Goal: Task Accomplishment & Management: Complete application form

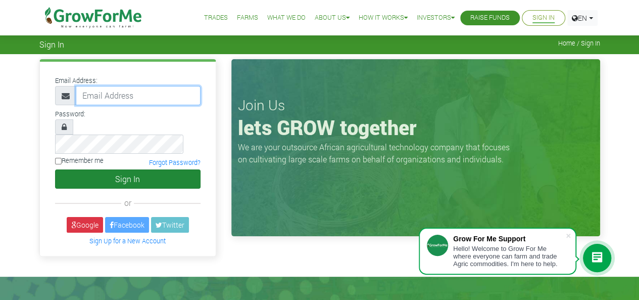
type input "233540446864@growforme.com"
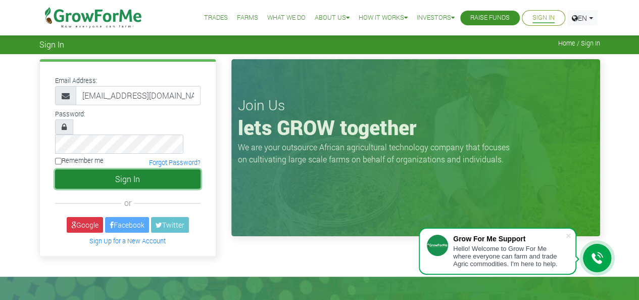
click at [115, 169] on button "Sign In" at bounding box center [128, 178] width 146 height 19
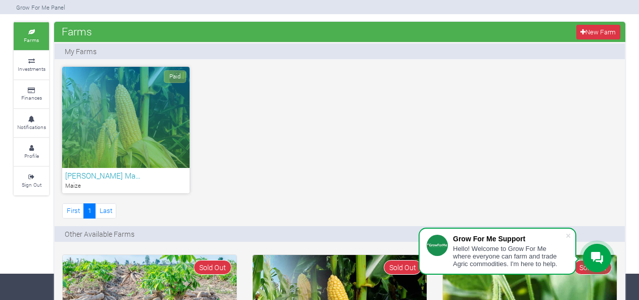
scroll to position [24, 0]
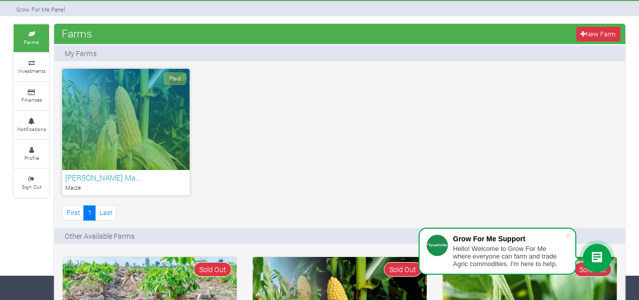
drag, startPoint x: 645, startPoint y: 40, endPoint x: 646, endPoint y: 113, distance: 72.3
click at [638, 113] on html "Grow For Me Support Hello! Welcome to Grow For Me where everyone can farm and t…" at bounding box center [319, 126] width 639 height 300
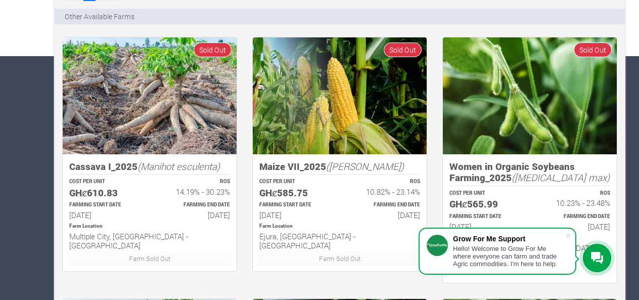
scroll to position [247, 0]
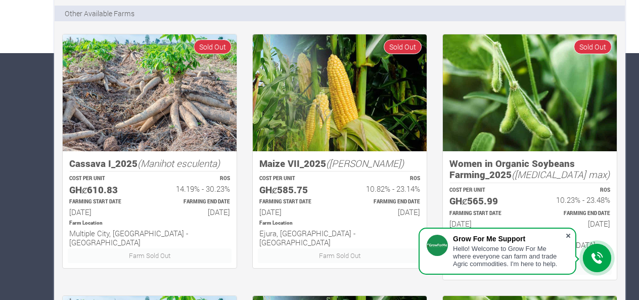
click at [567, 234] on span at bounding box center [568, 235] width 10 height 10
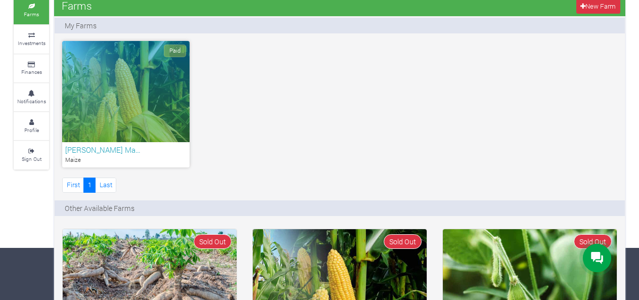
scroll to position [0, 0]
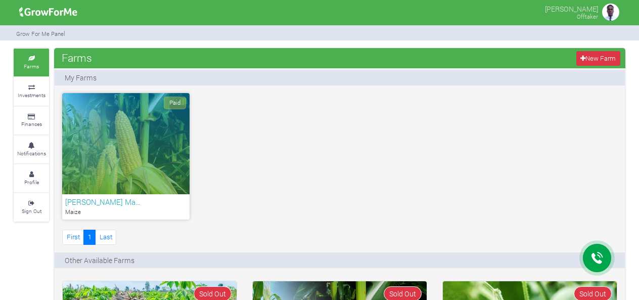
click at [129, 167] on div "Paid" at bounding box center [125, 143] width 127 height 101
click at [108, 200] on h6 "BENJAMIN ADUAH BOTWEY Ma…" at bounding box center [125, 201] width 121 height 9
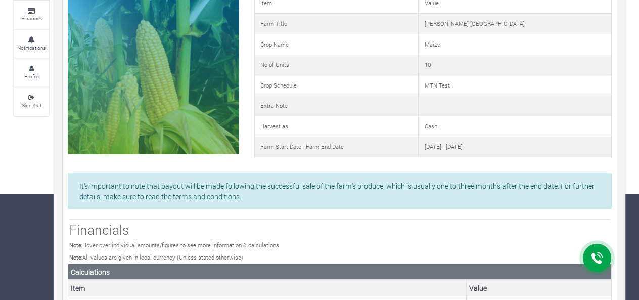
scroll to position [85, 0]
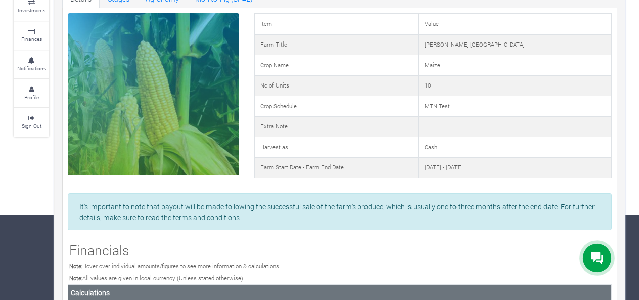
drag, startPoint x: 646, startPoint y: 58, endPoint x: 631, endPoint y: 142, distance: 85.3
click at [631, 142] on html "Main Channel Callback Feedback Form +12059526298 Open Channel Contact us on Wha…" at bounding box center [319, 65] width 639 height 300
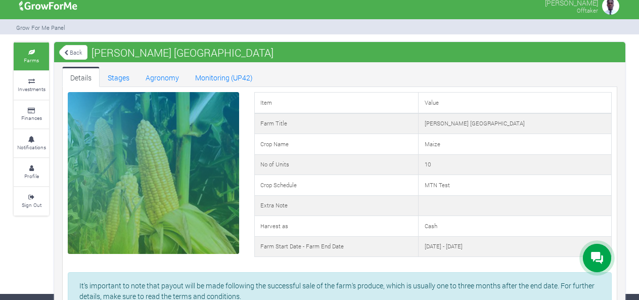
scroll to position [0, 0]
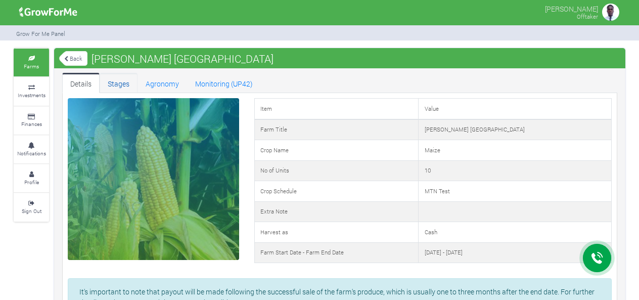
click at [117, 81] on link "Stages" at bounding box center [119, 83] width 38 height 20
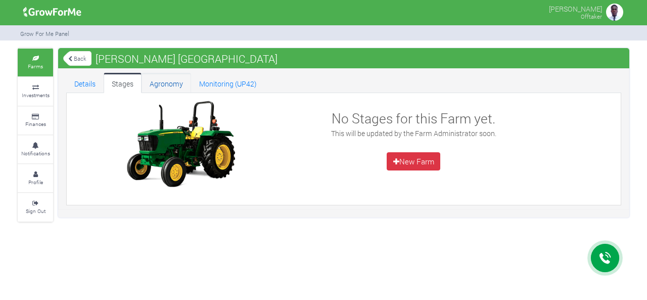
click at [169, 82] on link "Agronomy" at bounding box center [166, 83] width 50 height 20
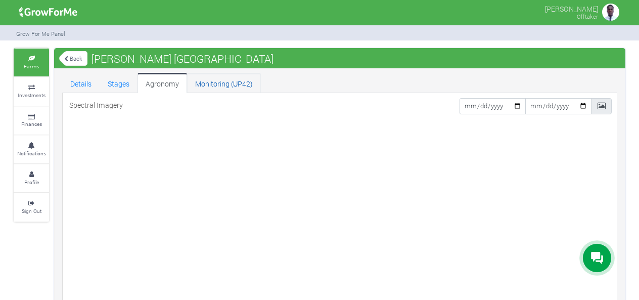
click at [212, 84] on link "Monitoring (UP42)" at bounding box center [224, 83] width 74 height 20
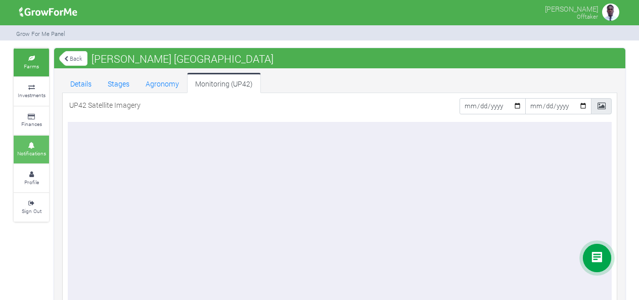
click at [35, 150] on small "Notifications" at bounding box center [31, 153] width 29 height 7
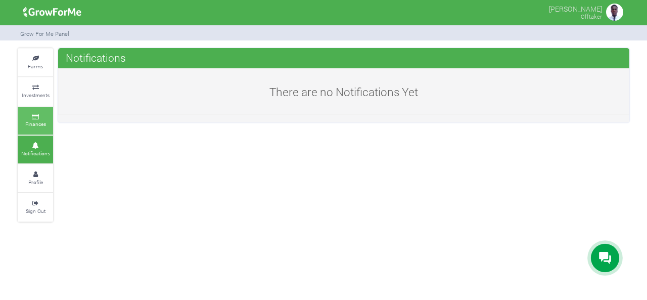
click at [37, 124] on small "Finances" at bounding box center [35, 123] width 21 height 7
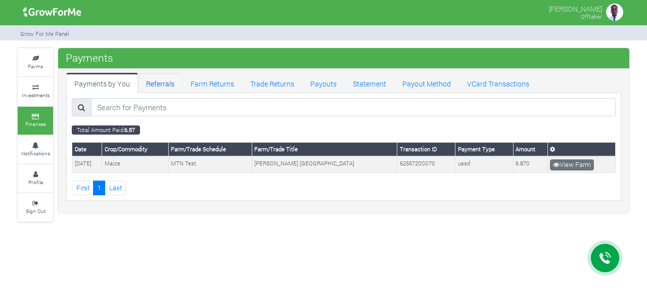
click at [166, 81] on link "Referrals" at bounding box center [160, 83] width 44 height 20
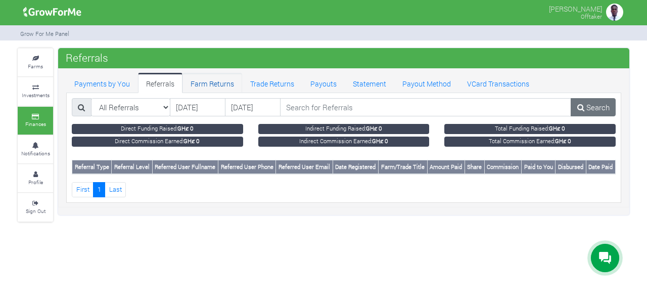
click at [203, 85] on link "Farm Returns" at bounding box center [212, 83] width 60 height 20
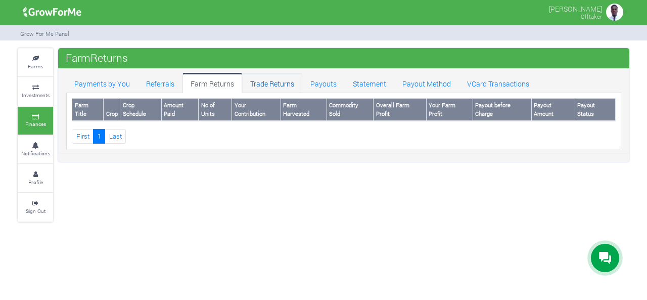
click at [270, 81] on link "Trade Returns" at bounding box center [272, 83] width 60 height 20
click at [273, 86] on link "Trade Returns" at bounding box center [272, 83] width 60 height 20
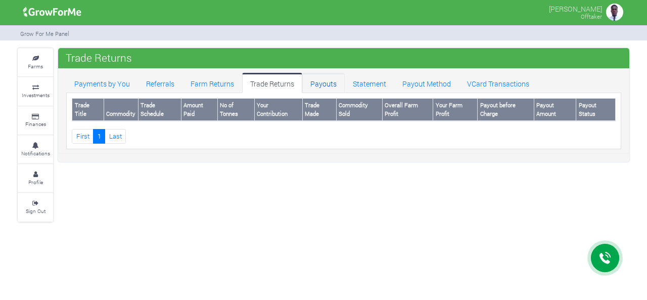
click at [326, 82] on link "Payouts" at bounding box center [323, 83] width 42 height 20
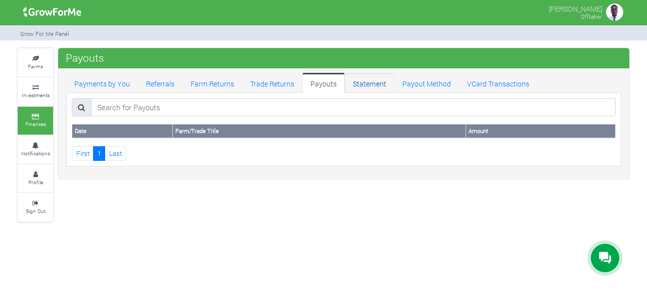
click at [363, 83] on link "Statement" at bounding box center [370, 83] width 50 height 20
click at [420, 87] on link "Payout Method" at bounding box center [426, 83] width 65 height 20
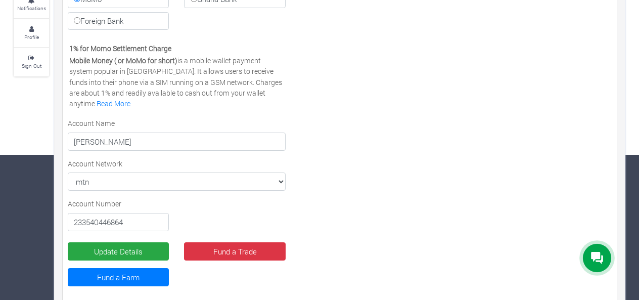
scroll to position [157, 0]
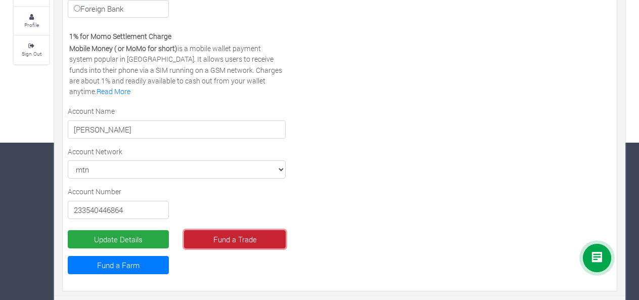
click at [249, 232] on link "Fund a Trade" at bounding box center [234, 239] width 101 height 18
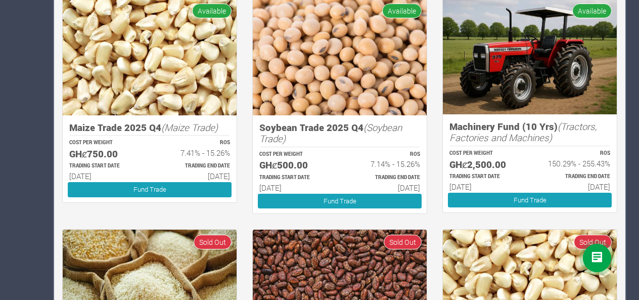
scroll to position [442, 0]
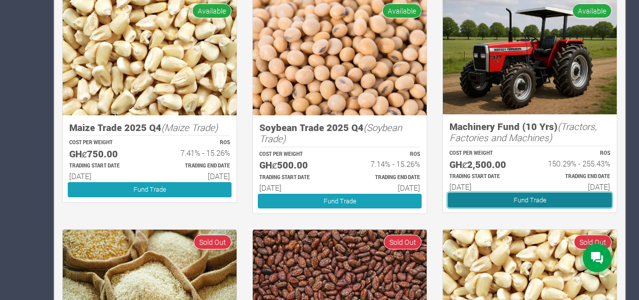
click at [540, 198] on link "Fund Trade" at bounding box center [530, 200] width 164 height 15
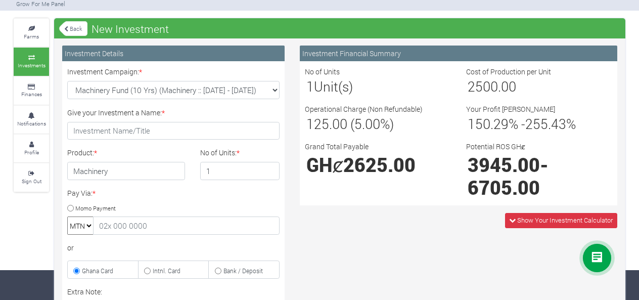
scroll to position [31, 0]
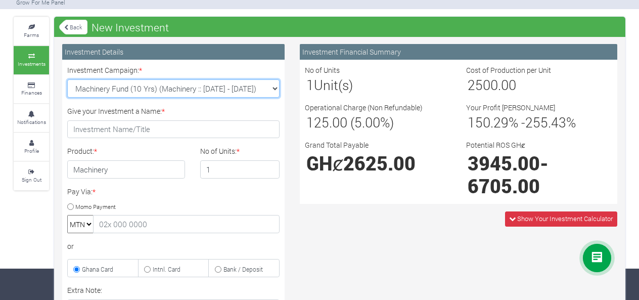
click at [276, 88] on select "Machinery Fund (10 Yrs) (Machinery :: 01st Jun 2025 - 01st Jun 2035) Maize Trad…" at bounding box center [173, 88] width 212 height 18
click at [275, 90] on select "Machinery Fund (10 Yrs) (Machinery :: 01st Jun 2025 - 01st Jun 2035) Maize Trad…" at bounding box center [173, 88] width 212 height 18
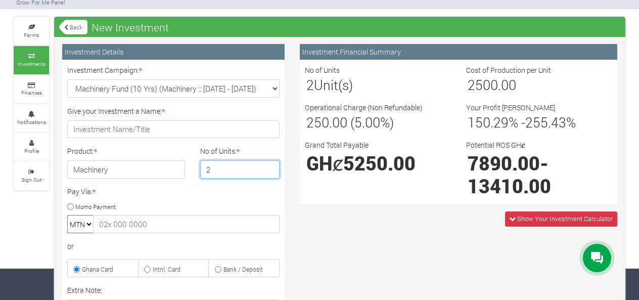
click at [269, 165] on input "2" at bounding box center [240, 169] width 80 height 18
click at [269, 165] on input "3" at bounding box center [240, 169] width 80 height 18
click at [269, 165] on input "4" at bounding box center [240, 169] width 80 height 18
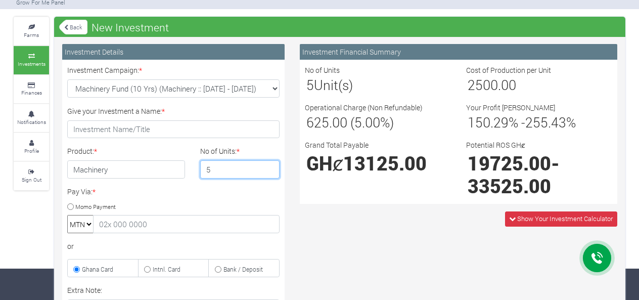
click at [269, 165] on input "5" at bounding box center [240, 169] width 80 height 18
click at [269, 165] on input "6" at bounding box center [240, 169] width 80 height 18
click at [269, 165] on input "7" at bounding box center [240, 169] width 80 height 18
click at [269, 165] on input "8" at bounding box center [240, 169] width 80 height 18
click at [269, 165] on input "9" at bounding box center [240, 169] width 80 height 18
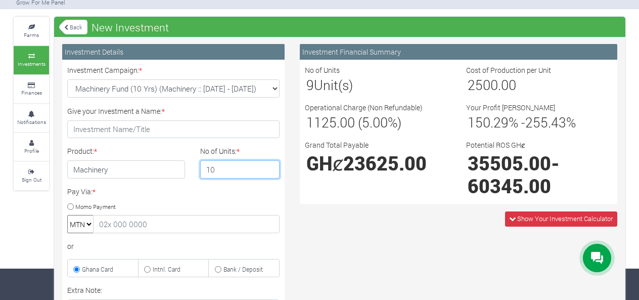
click at [269, 165] on input "10" at bounding box center [240, 169] width 80 height 18
click at [269, 171] on input "9" at bounding box center [240, 169] width 80 height 18
click at [269, 171] on input "8" at bounding box center [240, 169] width 80 height 18
click at [269, 171] on input "7" at bounding box center [240, 169] width 80 height 18
click at [269, 171] on input "6" at bounding box center [240, 169] width 80 height 18
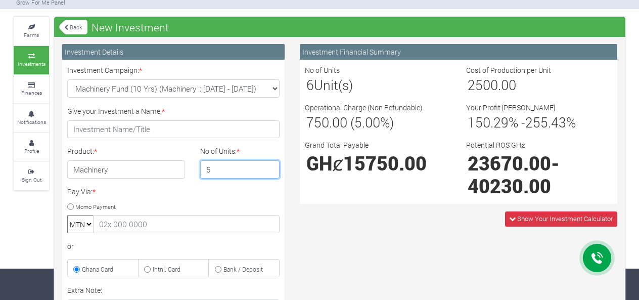
click at [269, 171] on input "5" at bounding box center [240, 169] width 80 height 18
click at [269, 171] on input "4" at bounding box center [240, 169] width 80 height 18
click at [269, 171] on input "3" at bounding box center [240, 169] width 80 height 18
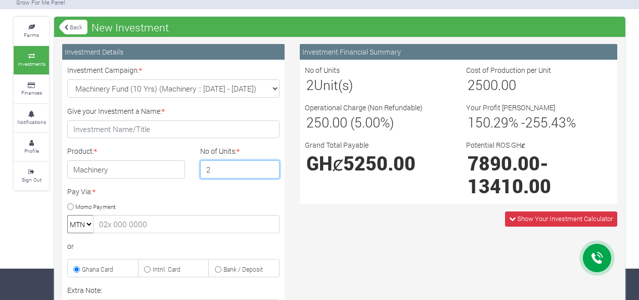
click at [269, 171] on input "2" at bounding box center [240, 169] width 80 height 18
type input "1"
click at [269, 171] on input "1" at bounding box center [240, 169] width 80 height 18
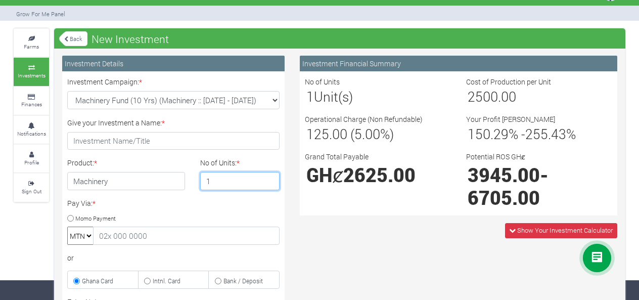
scroll to position [17, 0]
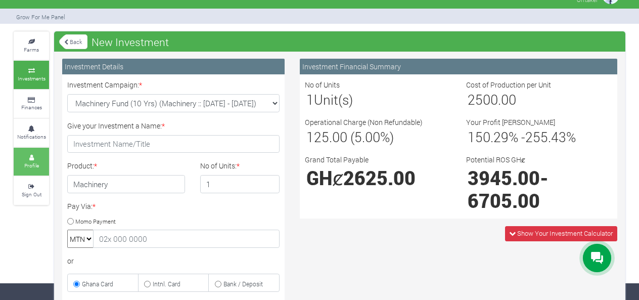
click at [33, 158] on link "Profile" at bounding box center [31, 162] width 35 height 28
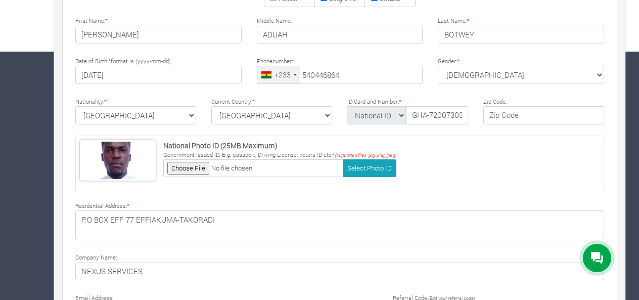
scroll to position [316, 0]
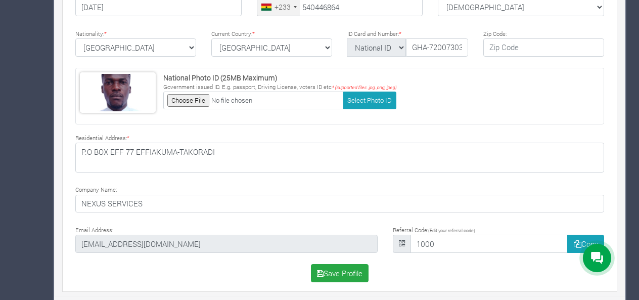
type input "54 044 6864"
click at [400, 239] on icon at bounding box center [402, 243] width 6 height 8
click at [573, 240] on icon "button" at bounding box center [577, 244] width 8 height 8
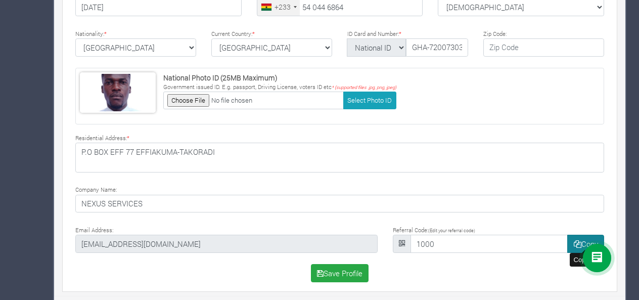
scroll to position [12, 0]
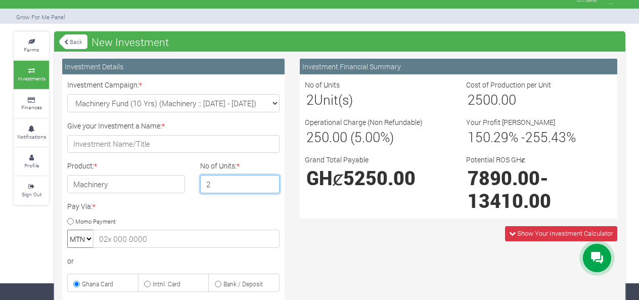
click at [268, 180] on input "2" at bounding box center [240, 184] width 80 height 18
click at [268, 180] on input "3" at bounding box center [240, 184] width 80 height 18
click at [268, 180] on input "4" at bounding box center [240, 184] width 80 height 18
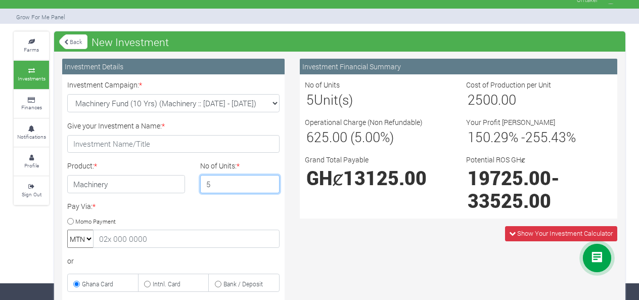
click at [268, 180] on input "5" at bounding box center [240, 184] width 80 height 18
click at [268, 180] on input "6" at bounding box center [240, 184] width 80 height 18
click at [268, 180] on input "7" at bounding box center [240, 184] width 80 height 18
click at [268, 180] on input "8" at bounding box center [240, 184] width 80 height 18
click at [268, 180] on input "9" at bounding box center [240, 184] width 80 height 18
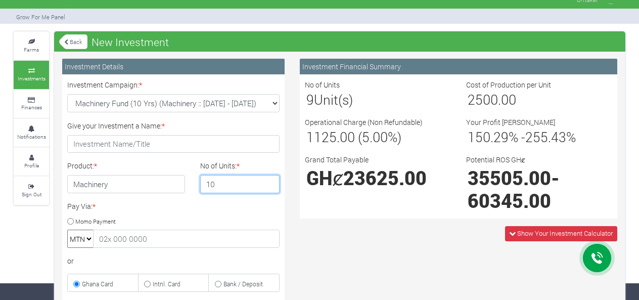
click at [268, 180] on input "10" at bounding box center [240, 184] width 80 height 18
click at [269, 185] on input "9" at bounding box center [240, 184] width 80 height 18
click at [269, 185] on input "8" at bounding box center [240, 184] width 80 height 18
click at [269, 185] on input "7" at bounding box center [240, 184] width 80 height 18
click at [269, 185] on input "6" at bounding box center [240, 184] width 80 height 18
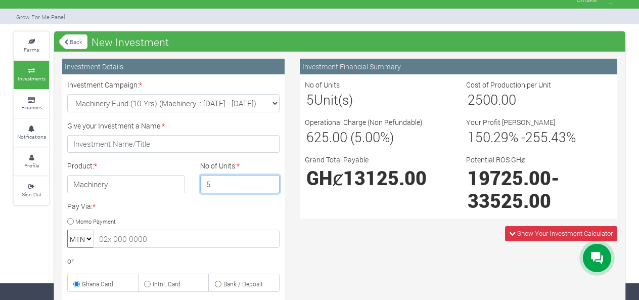
type input "5"
click at [269, 185] on input "5" at bounding box center [240, 184] width 80 height 18
click at [68, 46] on link "Back" at bounding box center [73, 41] width 28 height 17
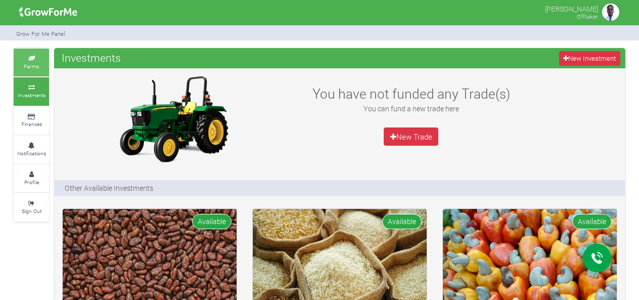
click at [34, 58] on icon at bounding box center [31, 58] width 30 height 5
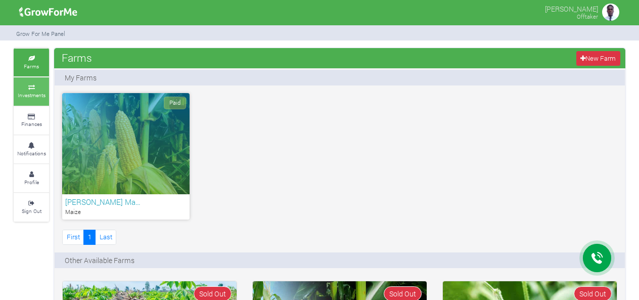
click at [37, 89] on link "Investments" at bounding box center [31, 91] width 35 height 28
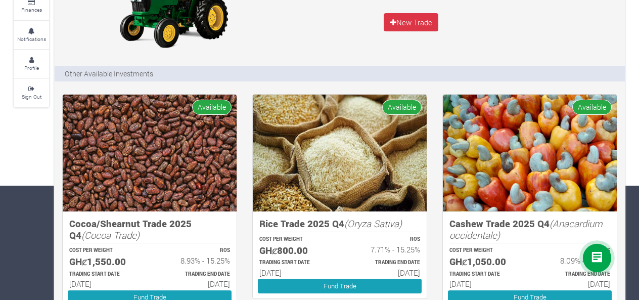
scroll to position [141, 0]
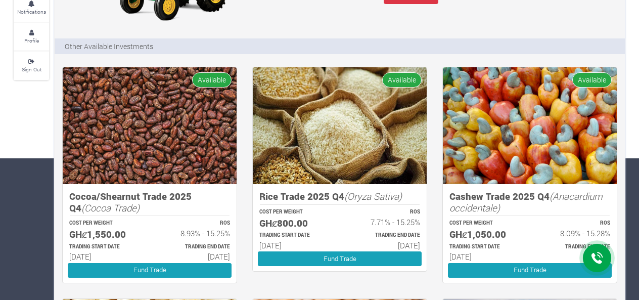
drag, startPoint x: 643, startPoint y: 105, endPoint x: 646, endPoint y: 147, distance: 42.6
click at [638, 146] on html "Main Channel Callback Feedback Form [PHONE_NUMBER] Open Channel Contact us on W…" at bounding box center [319, 9] width 639 height 300
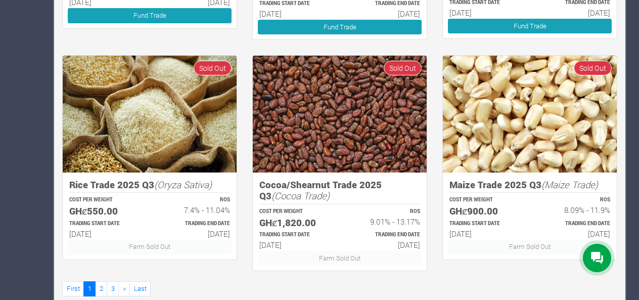
scroll to position [632, 0]
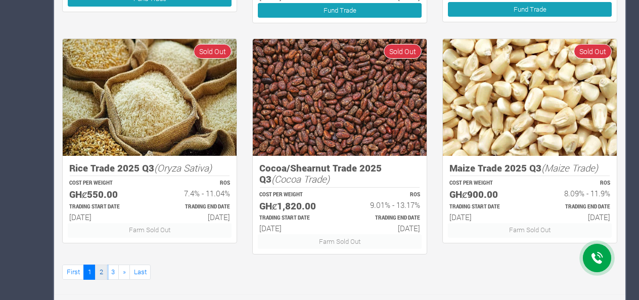
click at [100, 267] on link "2" at bounding box center [101, 271] width 12 height 15
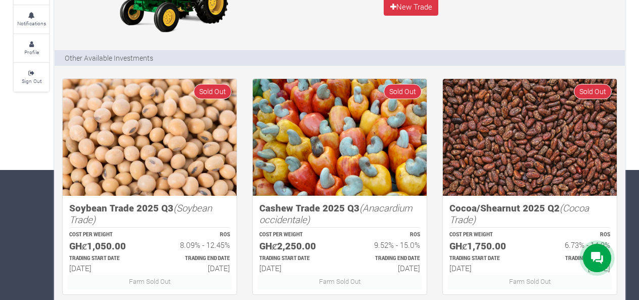
scroll to position [133, 0]
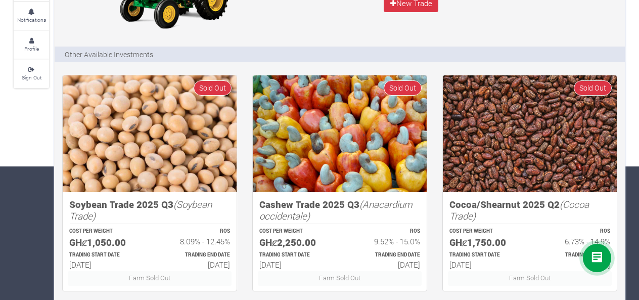
drag, startPoint x: 644, startPoint y: 40, endPoint x: 646, endPoint y: 147, distance: 106.1
click at [638, 147] on html "Main Channel Callback Feedback Form [PHONE_NUMBER] Open Channel Contact us on W…" at bounding box center [319, 17] width 639 height 300
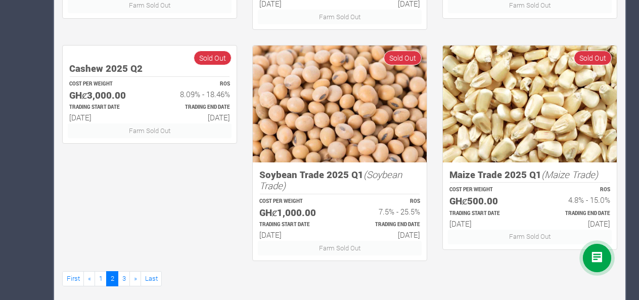
scroll to position [632, 0]
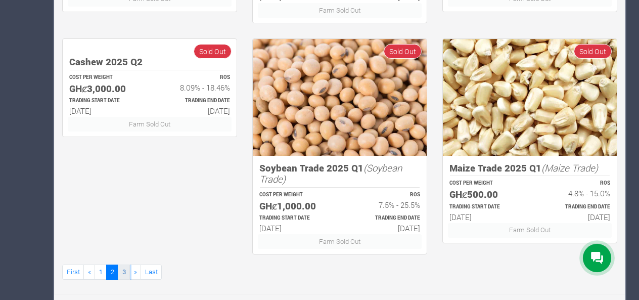
click at [122, 268] on link "3" at bounding box center [124, 271] width 12 height 15
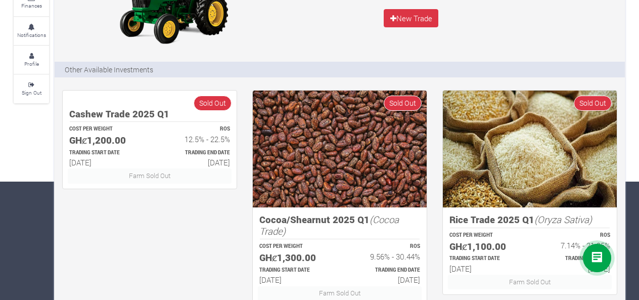
scroll to position [120, 0]
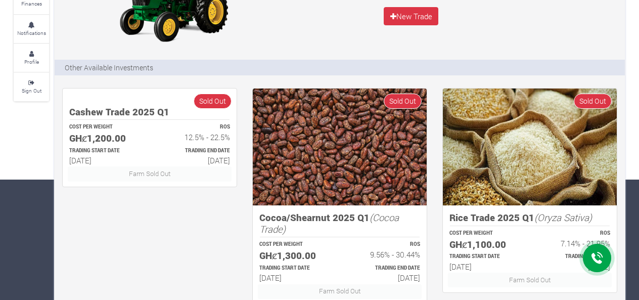
click at [638, 179] on html "Main Channel Callback Feedback Form [PHONE_NUMBER] Open Channel Contact us on W…" at bounding box center [319, 30] width 639 height 300
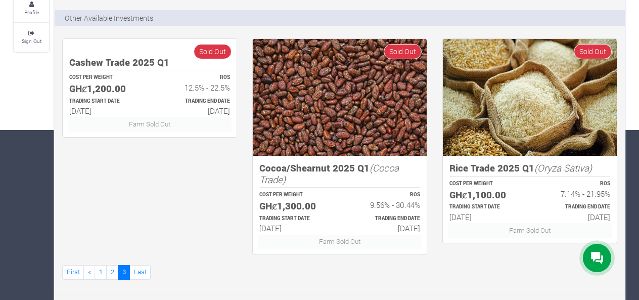
scroll to position [171, 0]
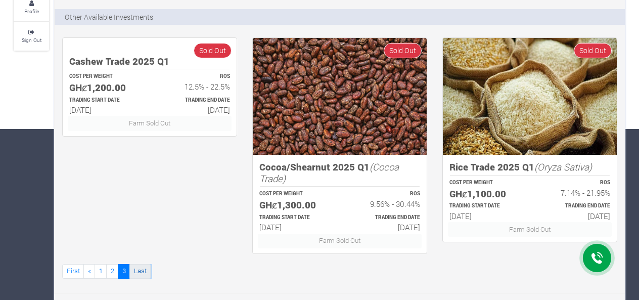
click at [138, 270] on link "Last" at bounding box center [139, 271] width 21 height 15
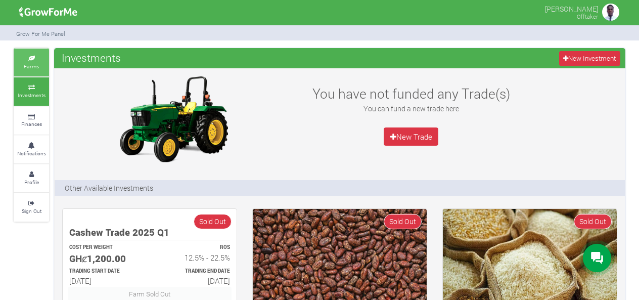
click at [33, 62] on link "Farms" at bounding box center [31, 63] width 35 height 28
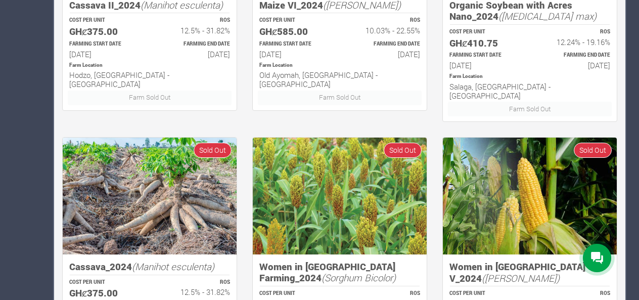
scroll to position [767, 0]
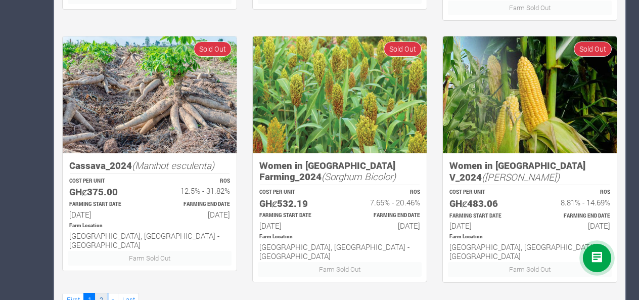
click at [98, 293] on link "2" at bounding box center [101, 300] width 12 height 15
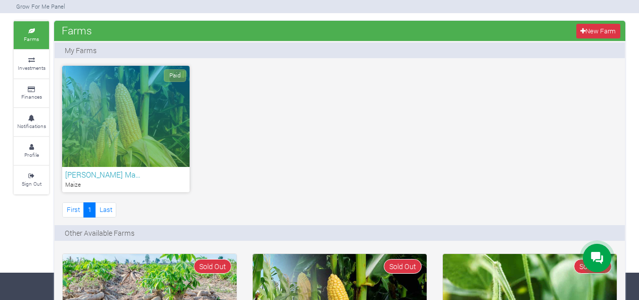
scroll to position [0, 0]
